Goal: Register for event/course

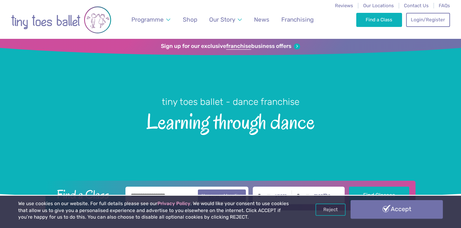
click at [369, 209] on link "Accept" at bounding box center [397, 210] width 92 height 18
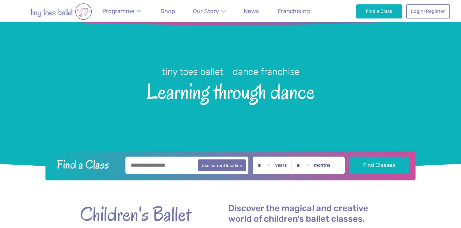
scroll to position [40, 0]
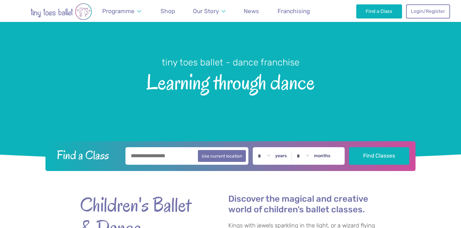
click at [165, 157] on input "text" at bounding box center [187, 156] width 123 height 18
type input "*******"
click at [268, 157] on select "* * * * * * * * * * ** ** **" at bounding box center [264, 156] width 19 height 18
select select "*"
click at [256, 147] on select "* * * * * * * * * * ** ** **" at bounding box center [264, 156] width 19 height 18
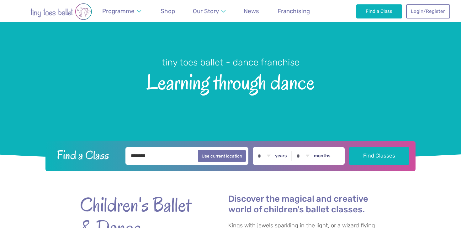
click at [305, 155] on select "* * * * * * * * * * ** **" at bounding box center [302, 156] width 19 height 18
select select "*"
click at [295, 147] on select "* * * * * * * * * * ** **" at bounding box center [302, 156] width 19 height 18
click at [372, 153] on button "Find Classes" at bounding box center [379, 156] width 61 height 18
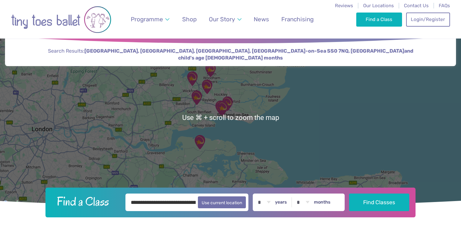
scroll to position [13, 0]
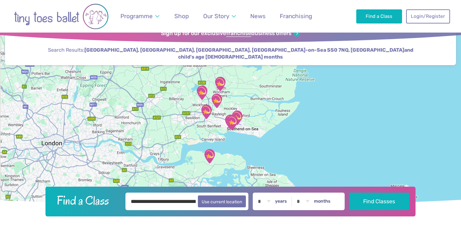
drag, startPoint x: 231, startPoint y: 124, endPoint x: 240, endPoint y: 140, distance: 18.5
click at [240, 140] on div at bounding box center [230, 116] width 461 height 181
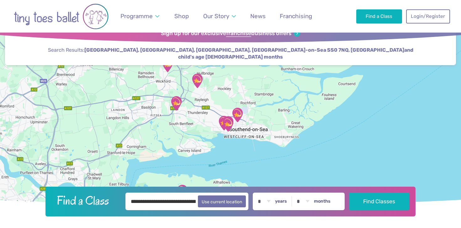
drag, startPoint x: 233, startPoint y: 125, endPoint x: 239, endPoint y: 140, distance: 16.6
click at [239, 140] on div at bounding box center [230, 116] width 461 height 181
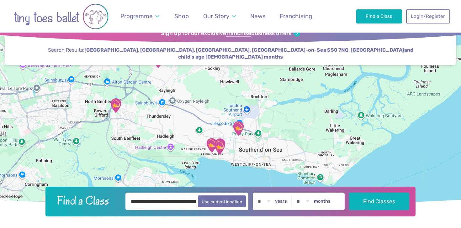
drag, startPoint x: 256, startPoint y: 142, endPoint x: 240, endPoint y: 130, distance: 20.3
click at [240, 130] on img "Saint Peter's Church Youth Hall" at bounding box center [239, 129] width 16 height 16
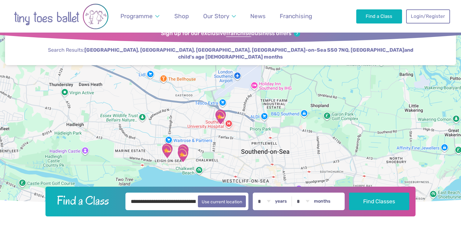
drag, startPoint x: 206, startPoint y: 154, endPoint x: 217, endPoint y: 132, distance: 25.0
click at [217, 132] on div "To navigate, press the arrow keys." at bounding box center [230, 116] width 461 height 181
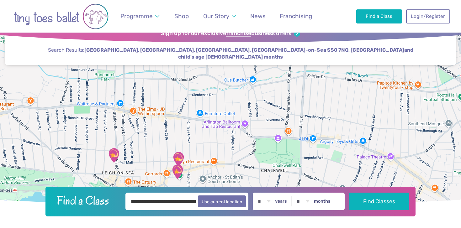
drag, startPoint x: 202, startPoint y: 120, endPoint x: 230, endPoint y: 163, distance: 52.1
click at [230, 163] on div at bounding box center [230, 116] width 461 height 181
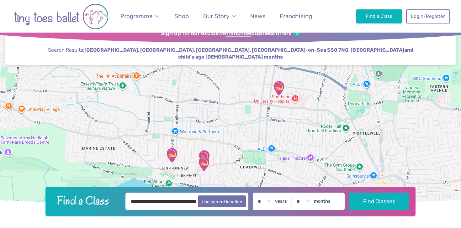
click at [279, 88] on img "Saint Peter's Church Youth Hall" at bounding box center [279, 89] width 16 height 16
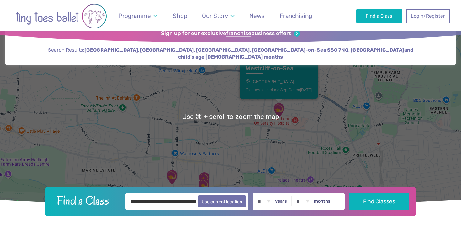
scroll to position [15, 0]
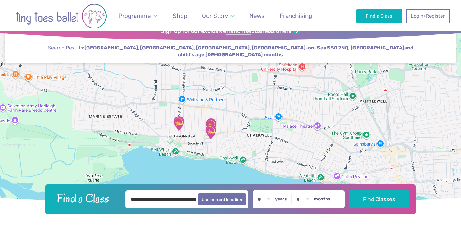
drag, startPoint x: 260, startPoint y: 159, endPoint x: 268, endPoint y: 107, distance: 53.0
click at [267, 107] on div "Westcliff-on-Sea Saint Peter's Church Youth Hall Classes take place Sep-Oct on …" at bounding box center [230, 114] width 461 height 181
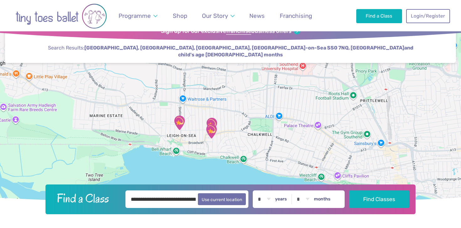
click at [212, 129] on img "@ The Studio Leigh" at bounding box center [212, 132] width 16 height 16
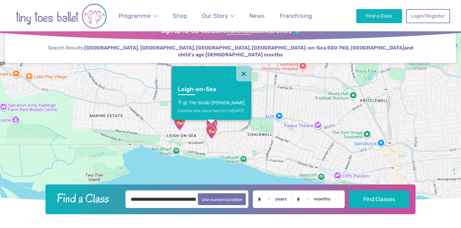
click at [182, 126] on img "Leigh Community Centre" at bounding box center [180, 123] width 16 height 16
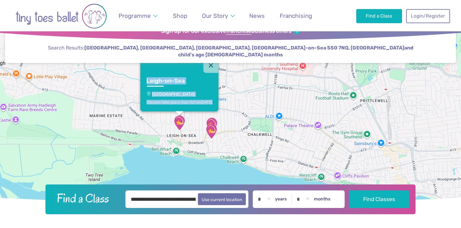
click at [215, 122] on img "The Stables" at bounding box center [212, 125] width 16 height 16
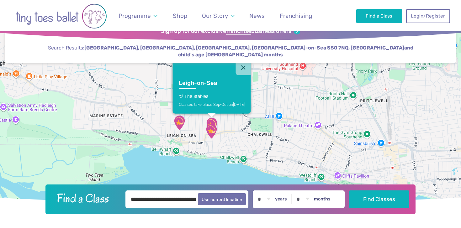
drag, startPoint x: 206, startPoint y: 156, endPoint x: 270, endPoint y: 172, distance: 66.0
click at [269, 170] on div "Leigh-on-Sea The Stables Classes take place Sep-Oct [DATE]" at bounding box center [230, 114] width 461 height 181
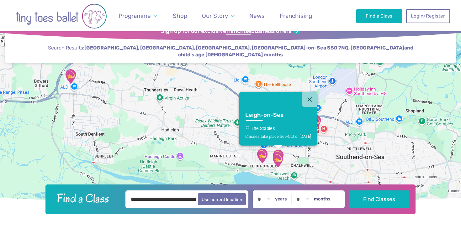
drag, startPoint x: 237, startPoint y: 127, endPoint x: 230, endPoint y: 146, distance: 20.3
click at [230, 146] on div "Leigh-on-Sea The Stables Classes take place Sep-Oct [DATE]" at bounding box center [230, 114] width 461 height 181
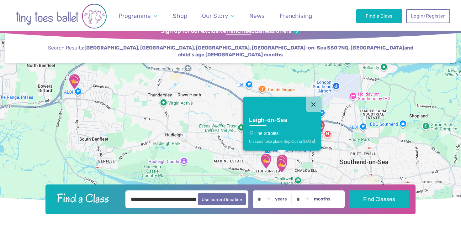
drag, startPoint x: 198, startPoint y: 118, endPoint x: 156, endPoint y: 118, distance: 42.1
click at [156, 118] on div "Leigh-on-Sea The Stables Classes take place Sep-Oct [DATE]" at bounding box center [230, 114] width 461 height 181
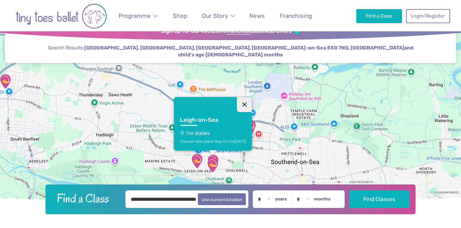
click at [243, 99] on button "Close" at bounding box center [244, 104] width 15 height 15
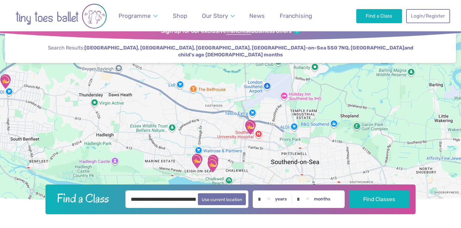
click at [198, 160] on img "Leigh Community Centre" at bounding box center [197, 161] width 16 height 16
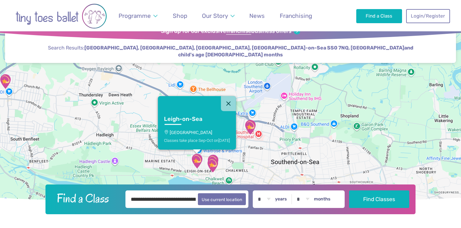
click at [191, 121] on h3 "Leigh-on-Sea" at bounding box center [191, 119] width 55 height 7
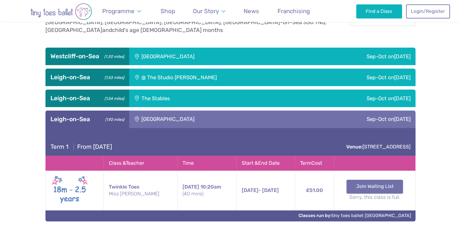
scroll to position [238, 0]
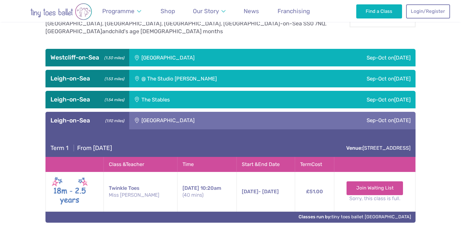
click at [330, 94] on div "Sep-Oct on Saturday" at bounding box center [338, 100] width 155 height 18
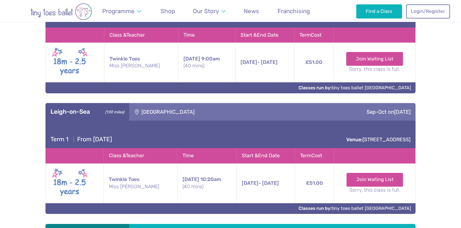
scroll to position [331, 0]
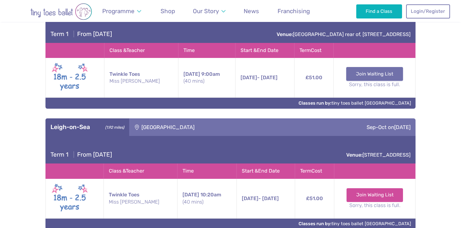
click at [380, 70] on link "Join Waiting List" at bounding box center [374, 74] width 57 height 14
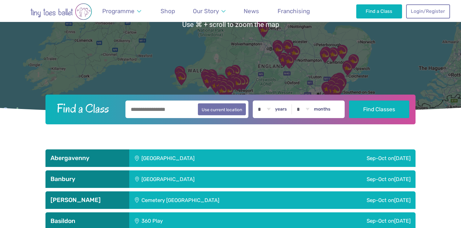
scroll to position [87, 0]
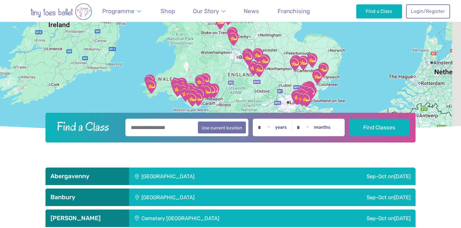
drag, startPoint x: 316, startPoint y: 71, endPoint x: 275, endPoint y: 56, distance: 44.4
click at [275, 56] on div at bounding box center [230, 42] width 461 height 181
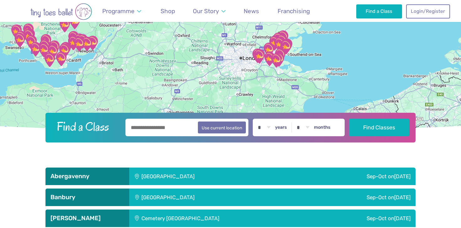
drag, startPoint x: 284, startPoint y: 103, endPoint x: 284, endPoint y: 45, distance: 57.4
click at [284, 45] on img "The Stables" at bounding box center [286, 47] width 16 height 16
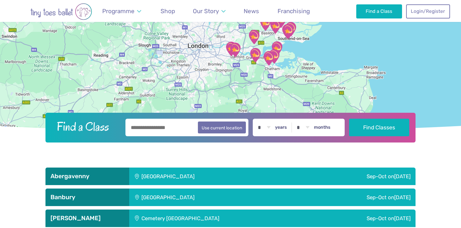
drag, startPoint x: 295, startPoint y: 48, endPoint x: 286, endPoint y: 71, distance: 24.2
click at [286, 71] on div "To navigate, press the arrow keys." at bounding box center [230, 42] width 461 height 181
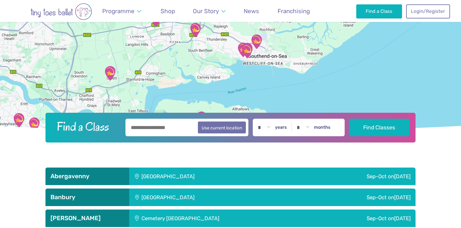
drag, startPoint x: 267, startPoint y: 61, endPoint x: 275, endPoint y: 70, distance: 12.5
click at [275, 70] on div at bounding box center [230, 42] width 461 height 181
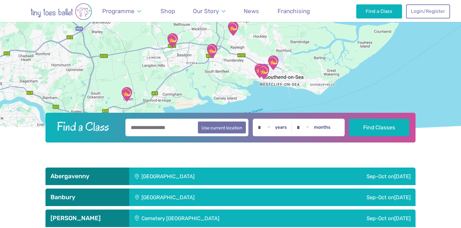
click at [265, 71] on img "@ The Studio Leigh" at bounding box center [264, 72] width 16 height 16
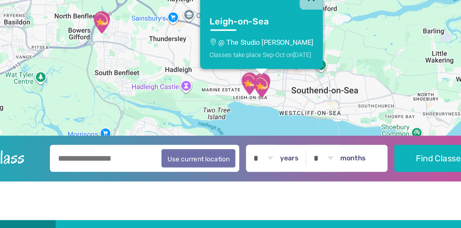
click at [256, 77] on img "@ The Studio Leigh" at bounding box center [263, 81] width 16 height 16
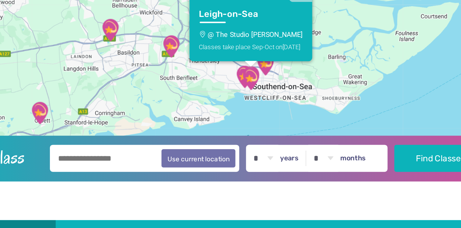
click at [249, 72] on img "@ The Studio Leigh" at bounding box center [256, 76] width 16 height 16
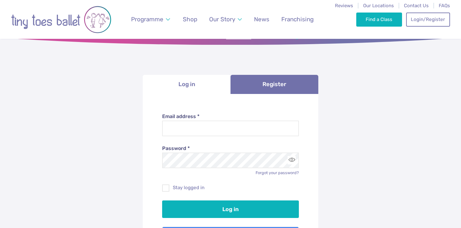
scroll to position [17, 0]
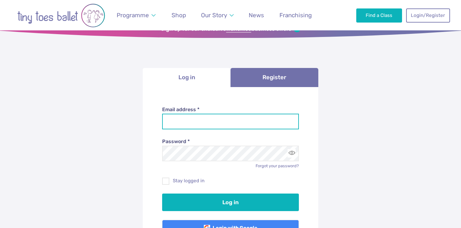
click at [246, 127] on input "Email address *" at bounding box center [230, 122] width 137 height 16
type input "**********"
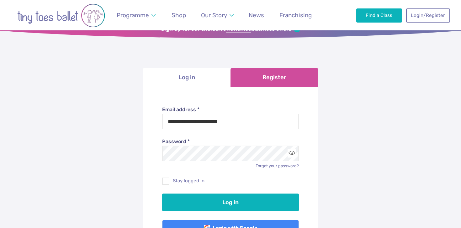
click at [265, 81] on link "Register" at bounding box center [275, 77] width 88 height 19
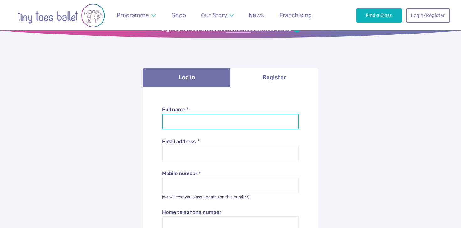
click at [218, 126] on input "Full name *" at bounding box center [230, 122] width 137 height 16
type input "**********"
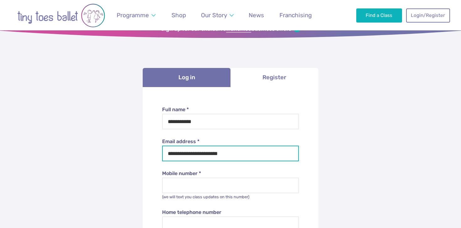
type input "*******"
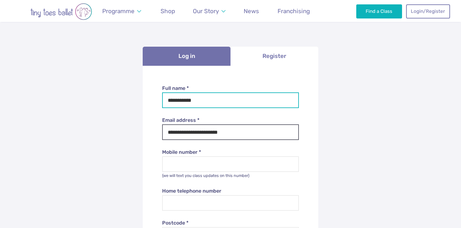
scroll to position [51, 0]
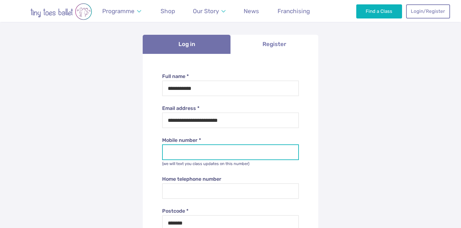
click at [209, 148] on input "Mobile number *" at bounding box center [230, 153] width 137 height 16
type input "**********"
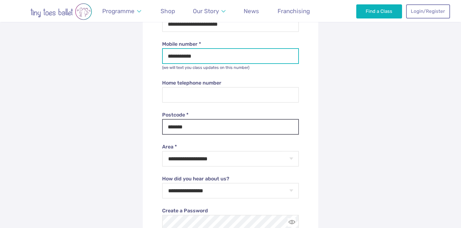
scroll to position [164, 0]
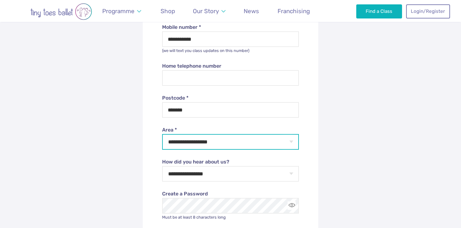
click at [206, 143] on select "**********" at bounding box center [230, 142] width 137 height 16
select select "**"
click at [162, 134] on select "**********" at bounding box center [230, 142] width 137 height 16
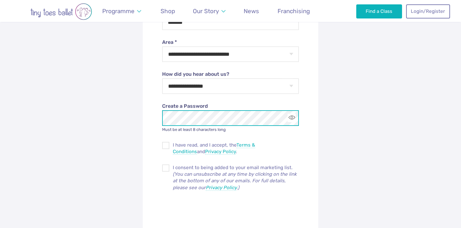
scroll to position [266, 0]
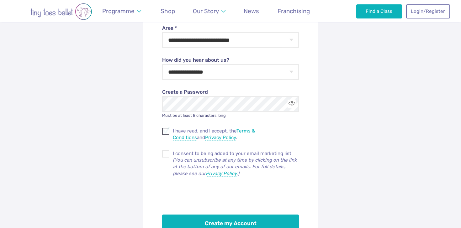
click at [168, 135] on span at bounding box center [166, 133] width 7 height 6
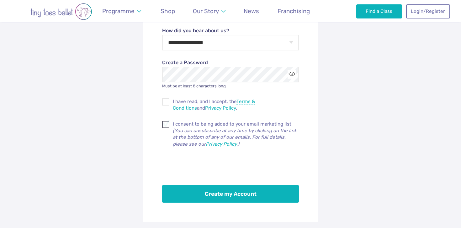
scroll to position [296, 0]
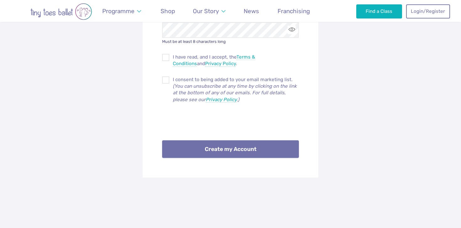
click at [228, 148] on button "Create my Account" at bounding box center [230, 150] width 137 height 18
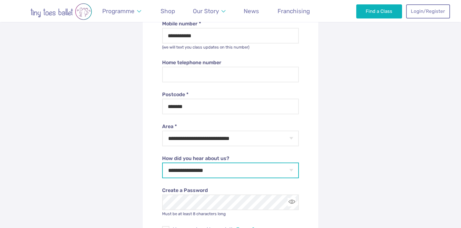
scroll to position [165, 0]
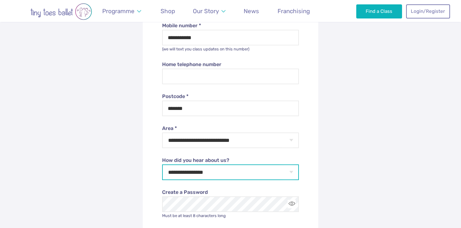
click at [196, 171] on select "**********" at bounding box center [230, 173] width 137 height 16
select select "**********"
click at [162, 165] on select "**********" at bounding box center [230, 173] width 137 height 16
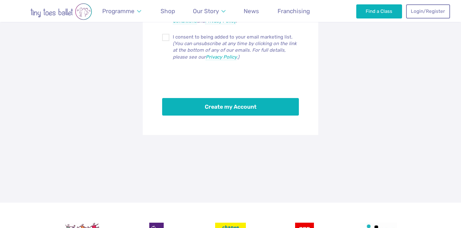
scroll to position [386, 0]
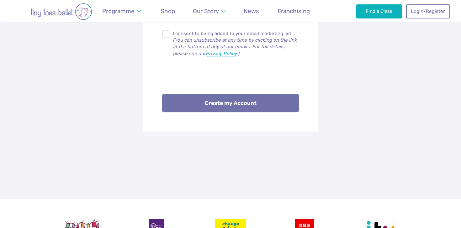
click at [220, 108] on button "Create my Account" at bounding box center [230, 103] width 137 height 18
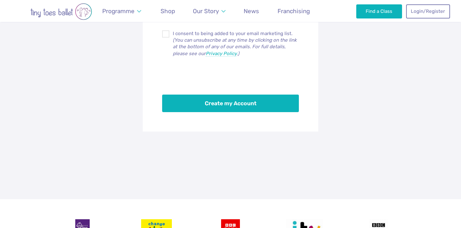
scroll to position [359, 0]
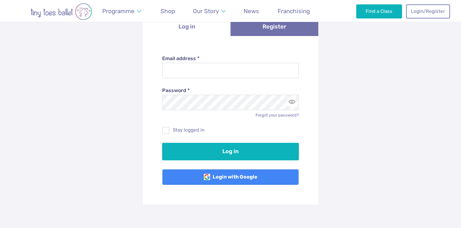
scroll to position [80, 0]
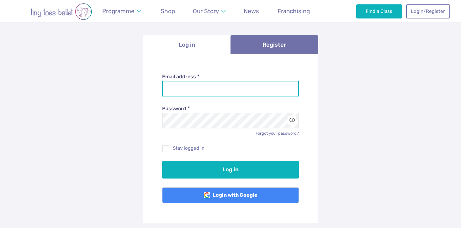
click at [224, 93] on input "Email address *" at bounding box center [230, 89] width 137 height 16
type input "**********"
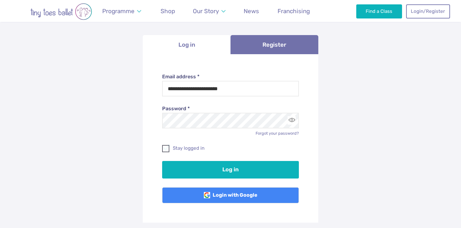
click at [169, 147] on span at bounding box center [166, 150] width 7 height 6
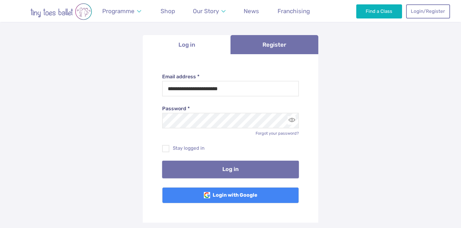
click at [192, 169] on button "Log in" at bounding box center [230, 170] width 137 height 18
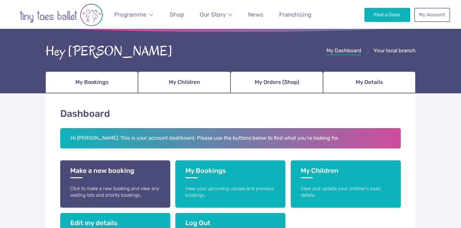
scroll to position [17, 0]
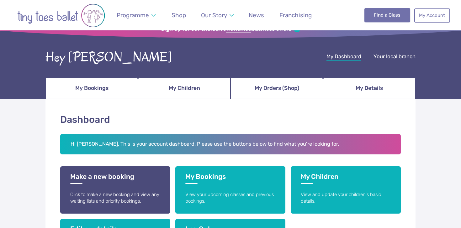
click at [372, 13] on link "Find a Class" at bounding box center [388, 15] width 46 height 14
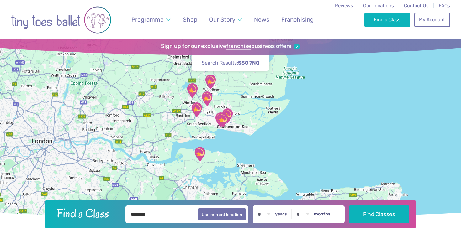
drag, startPoint x: 239, startPoint y: 129, endPoint x: 246, endPoint y: 129, distance: 7.2
click at [246, 129] on div at bounding box center [230, 129] width 461 height 181
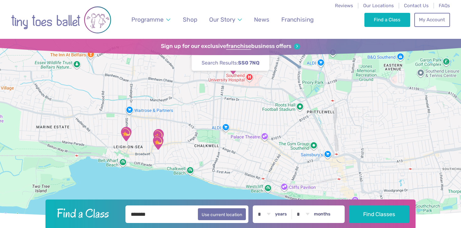
click at [159, 133] on img "The Stables" at bounding box center [159, 137] width 16 height 16
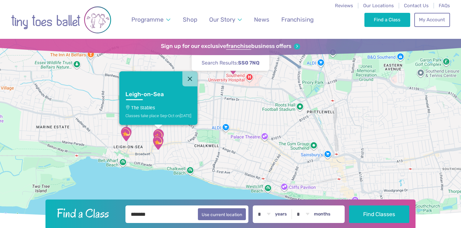
click at [146, 91] on h3 "Leigh-on-Sea" at bounding box center [153, 94] width 55 height 7
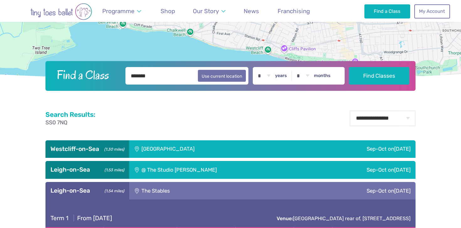
scroll to position [145, 0]
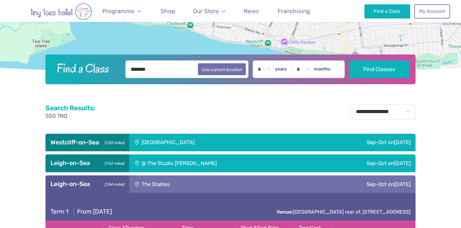
click at [268, 68] on select "* * * * * * * * * * ** ** **" at bounding box center [264, 70] width 19 height 18
select select "*"
click at [256, 61] on select "* * * * * * * * * * ** ** **" at bounding box center [264, 70] width 19 height 18
click at [304, 70] on select "* * * * * * * * * * ** **" at bounding box center [302, 70] width 19 height 18
select select "*"
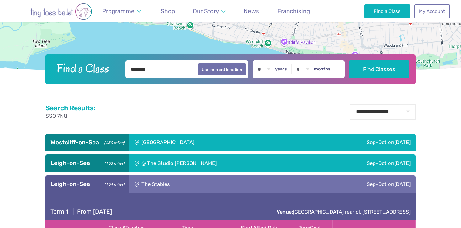
click at [295, 61] on select "* * * * * * * * * * ** **" at bounding box center [302, 70] width 19 height 18
drag, startPoint x: 390, startPoint y: 52, endPoint x: 386, endPoint y: 56, distance: 6.0
click at [385, 62] on button "Find Classes" at bounding box center [379, 69] width 61 height 18
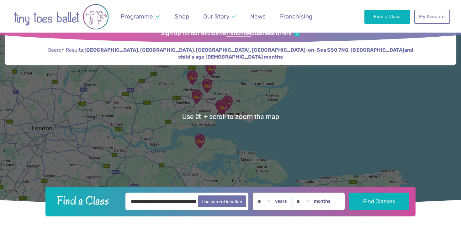
scroll to position [13, 0]
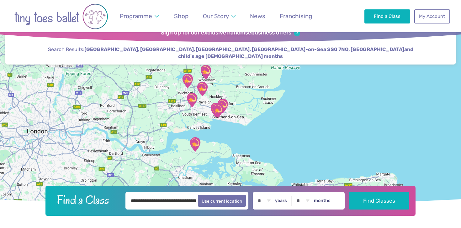
drag, startPoint x: 231, startPoint y: 116, endPoint x: 235, endPoint y: 125, distance: 9.1
click at [235, 125] on div at bounding box center [230, 115] width 461 height 181
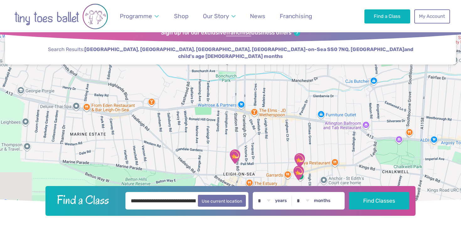
drag, startPoint x: 291, startPoint y: 134, endPoint x: 238, endPoint y: 74, distance: 79.6
click at [238, 74] on div at bounding box center [230, 115] width 461 height 181
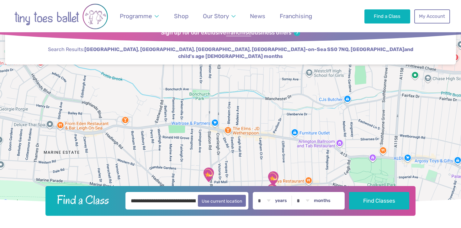
drag, startPoint x: 322, startPoint y: 84, endPoint x: 294, endPoint y: 117, distance: 43.2
click at [295, 117] on div at bounding box center [230, 115] width 461 height 181
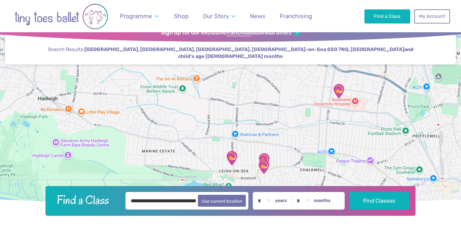
click at [341, 91] on img "Saint Peter's Church Youth Hall" at bounding box center [339, 91] width 16 height 16
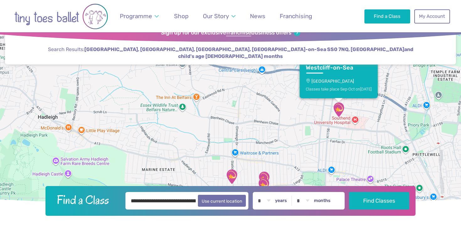
click at [236, 173] on img "Leigh Community Centre" at bounding box center [232, 177] width 16 height 16
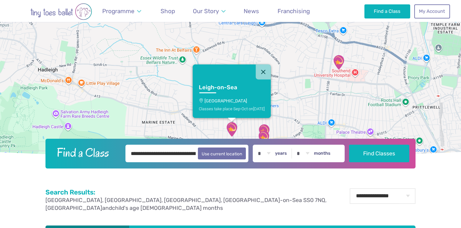
click at [226, 88] on h3 "Leigh-on-Sea" at bounding box center [226, 87] width 55 height 7
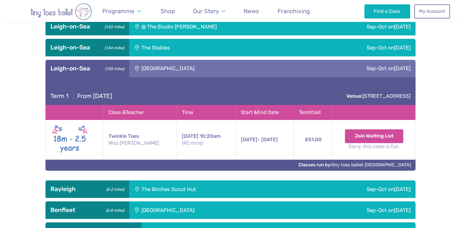
scroll to position [317, 0]
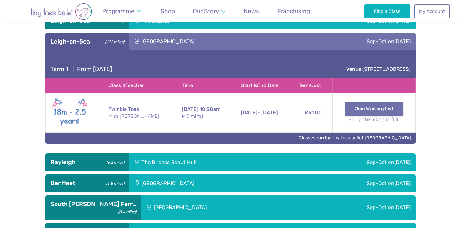
click at [359, 102] on button "Join Waiting List" at bounding box center [374, 109] width 58 height 14
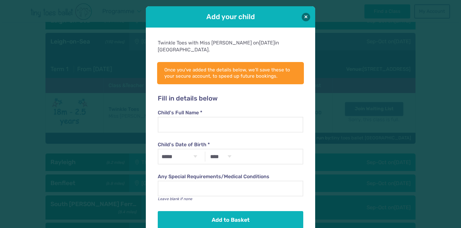
scroll to position [6, 0]
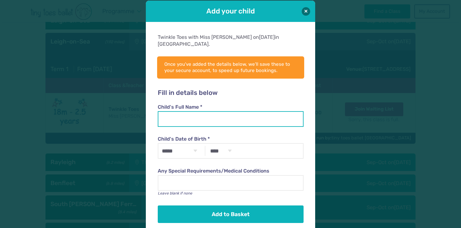
click at [259, 115] on input "Child's Full Name *" at bounding box center [231, 119] width 146 height 16
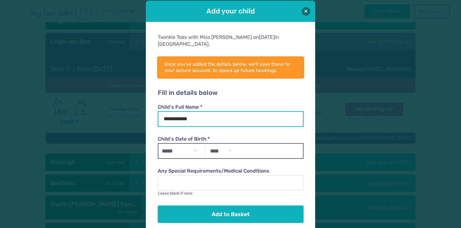
type input "**********"
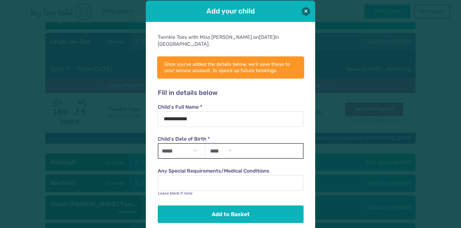
click at [196, 144] on select "***** ******* ******** ***** ***** *** **** **** ****** ********* ******* *****…" at bounding box center [179, 151] width 42 height 14
select select "*"
click at [158, 144] on select "***** ******* ******** ***** ***** *** **** **** ****** ********* ******* *****…" at bounding box center [179, 151] width 42 height 14
click at [223, 144] on select "**** **** **** **** **** **** **** **** **** **** **** **** **** **** **** ****…" at bounding box center [221, 151] width 28 height 14
select select "****"
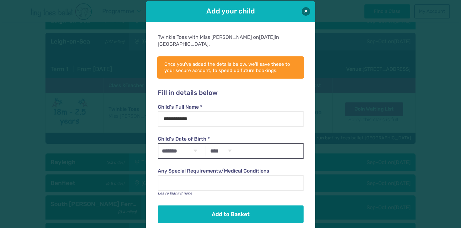
click at [207, 144] on select "**** **** **** **** **** **** **** **** **** **** **** **** **** **** **** ****…" at bounding box center [221, 151] width 28 height 14
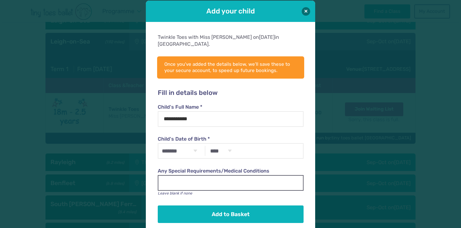
scroll to position [9, 0]
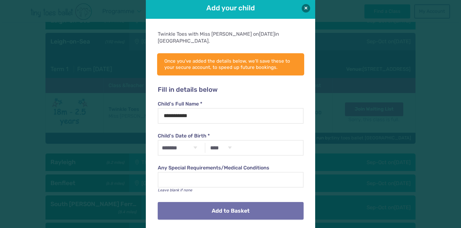
click at [217, 202] on button "Add to Basket" at bounding box center [231, 211] width 146 height 18
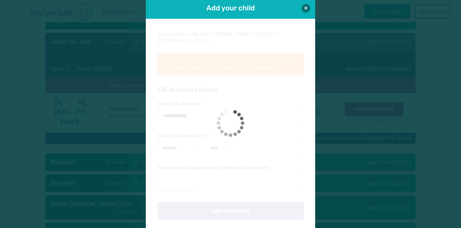
scroll to position [0, 0]
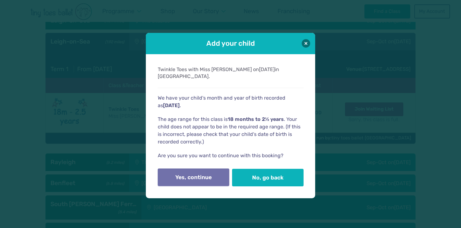
click at [216, 174] on button "Yes, continue" at bounding box center [194, 178] width 72 height 18
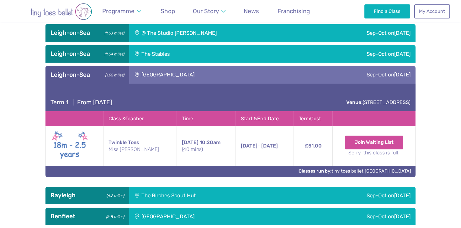
scroll to position [268, 0]
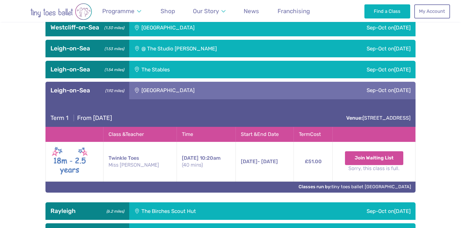
click at [283, 61] on div "Sep-Oct on Saturday" at bounding box center [338, 70] width 155 height 18
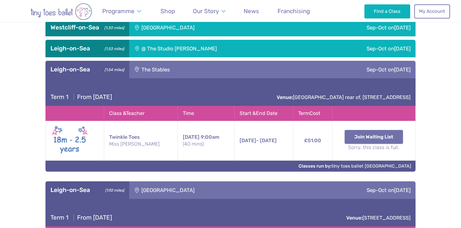
click at [382, 133] on button "Join Waiting List" at bounding box center [374, 137] width 58 height 14
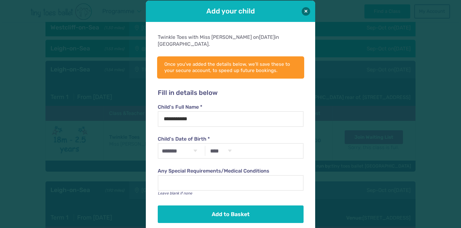
scroll to position [9, 0]
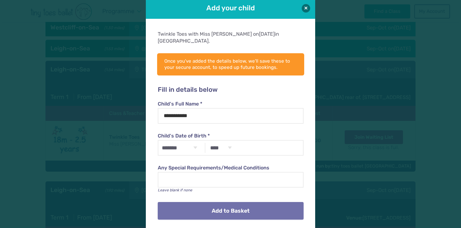
click at [213, 202] on button "Add to Basket" at bounding box center [231, 211] width 146 height 18
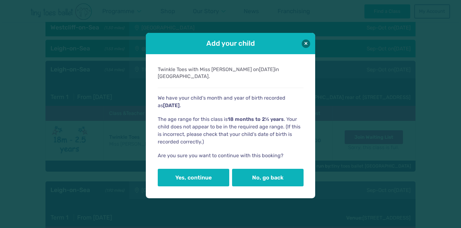
scroll to position [0, 0]
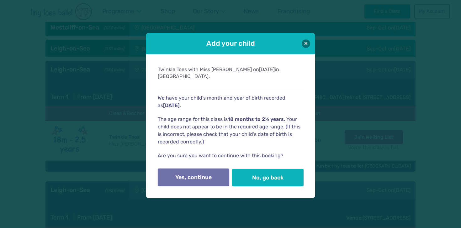
click at [197, 178] on button "Yes, continue" at bounding box center [194, 178] width 72 height 18
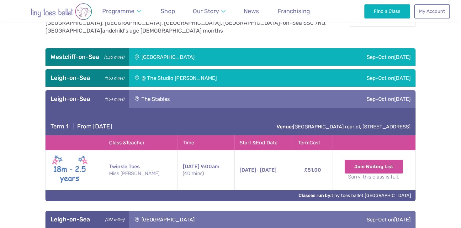
scroll to position [236, 0]
